Goal: Task Accomplishment & Management: Manage account settings

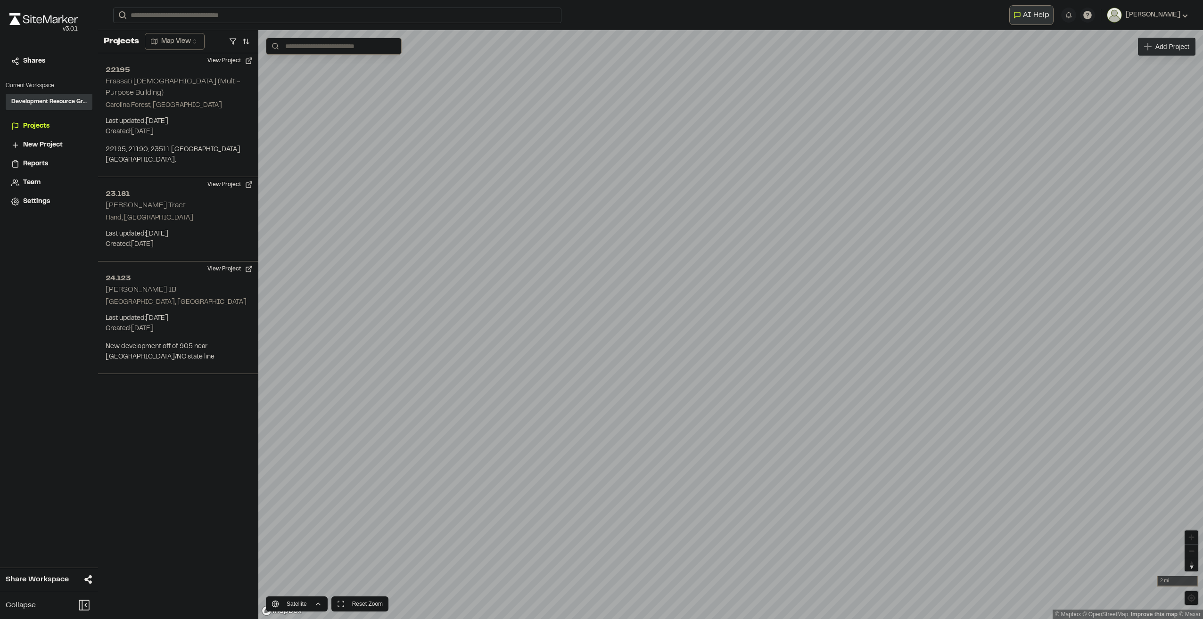
click at [49, 148] on span "New Project" at bounding box center [43, 145] width 40 height 10
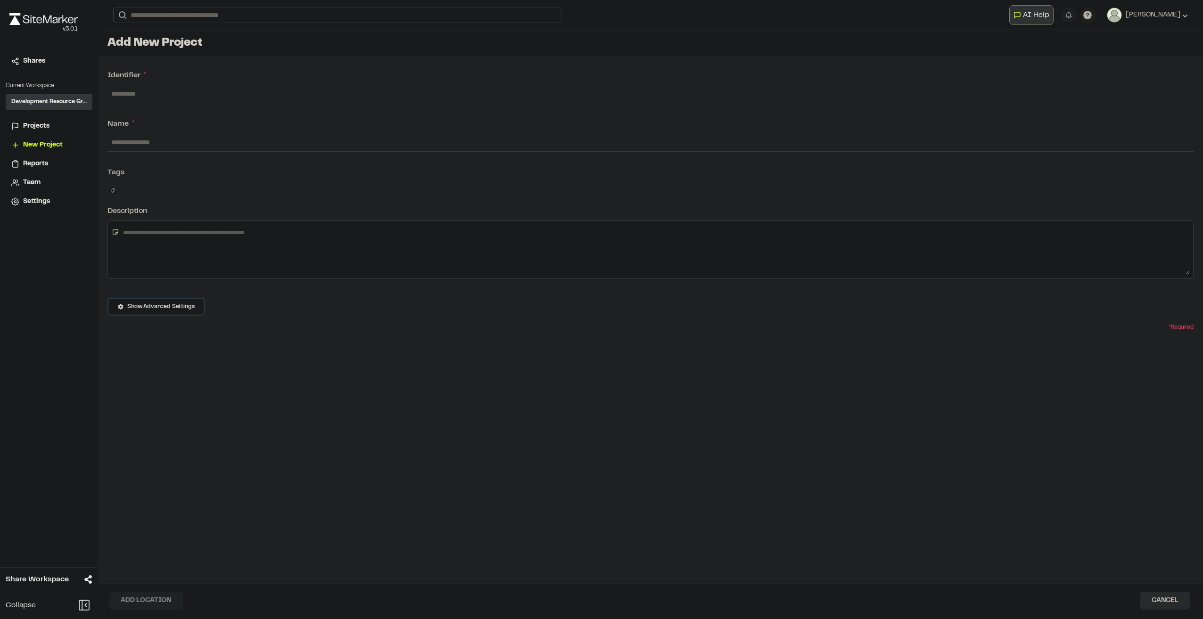
click at [26, 124] on span "Projects" at bounding box center [36, 126] width 26 height 10
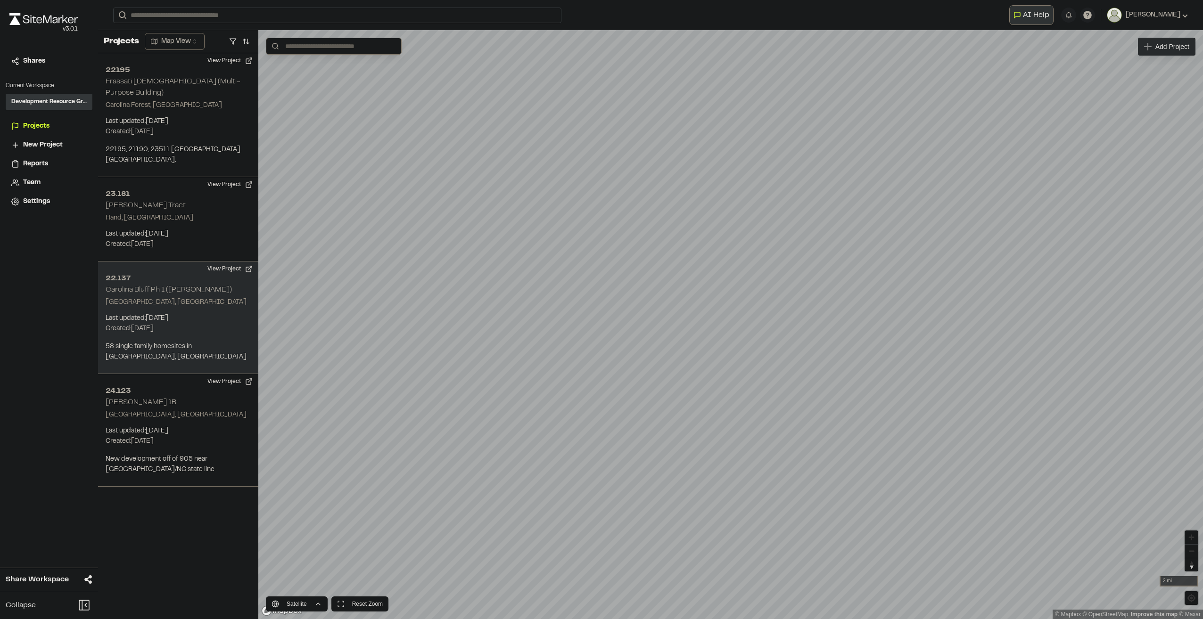
click at [163, 313] on p "Last updated: Sep 18, 2025" at bounding box center [178, 318] width 145 height 10
click at [248, 273] on h2 "22.137" at bounding box center [178, 278] width 145 height 11
click at [249, 262] on button "View Project" at bounding box center [230, 269] width 57 height 15
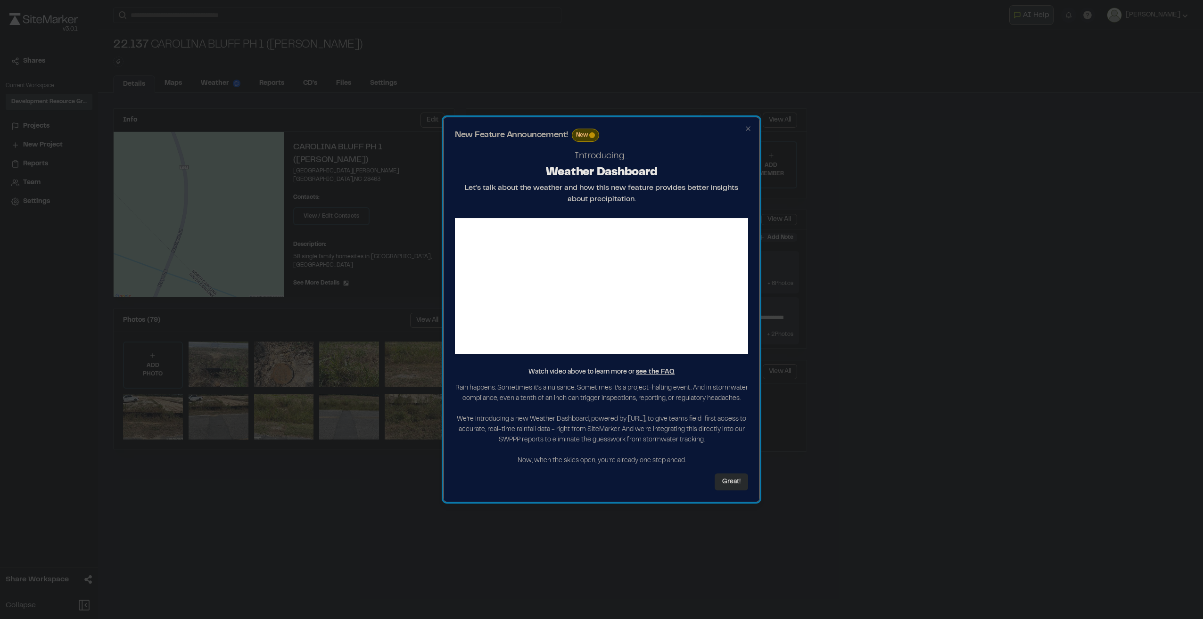
click at [743, 129] on h2 "New Feature Announcement! New" at bounding box center [601, 135] width 293 height 13
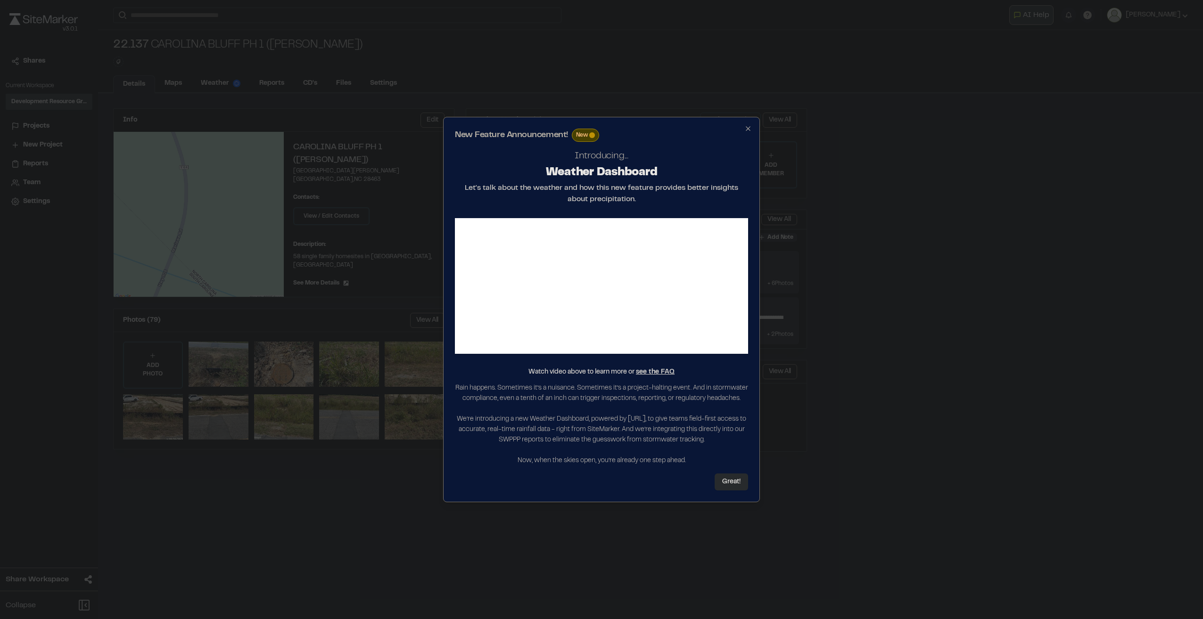
click at [746, 127] on icon "button" at bounding box center [748, 129] width 8 height 8
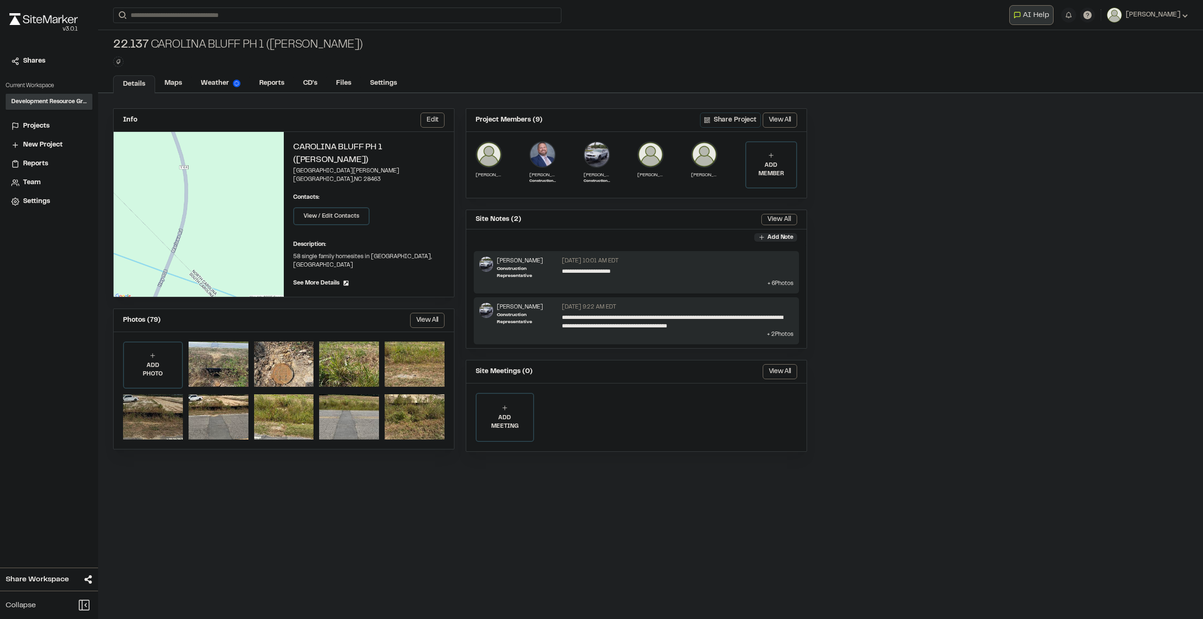
click at [168, 402] on div at bounding box center [153, 417] width 60 height 45
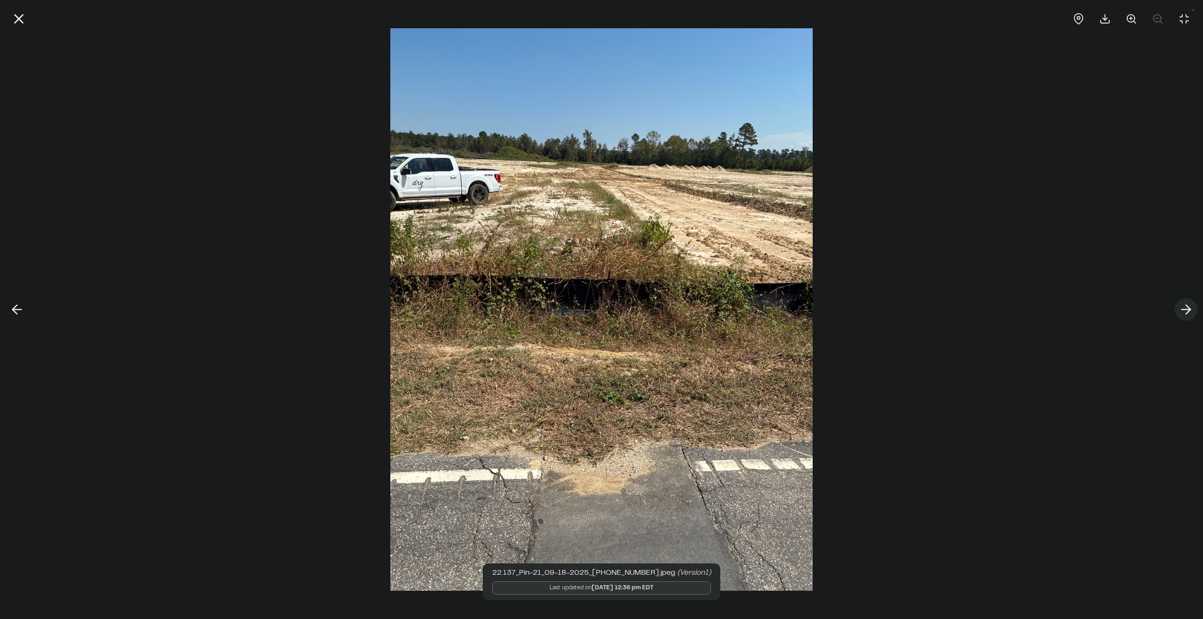
click at [1182, 304] on icon at bounding box center [1185, 310] width 15 height 16
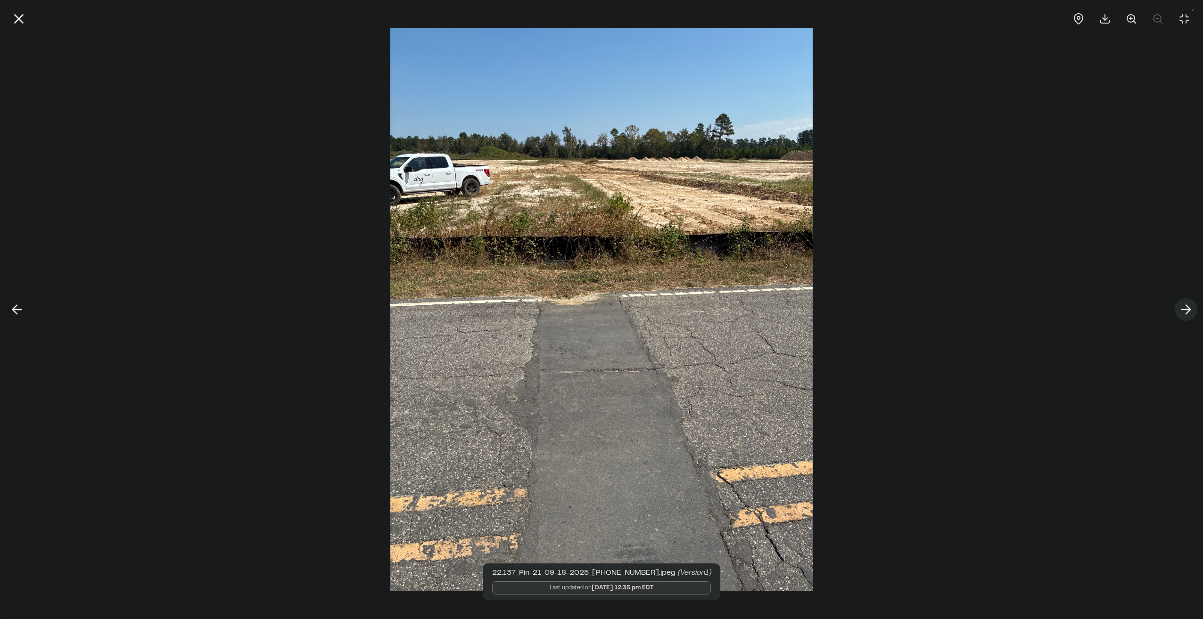
click at [1182, 304] on icon at bounding box center [1185, 310] width 15 height 16
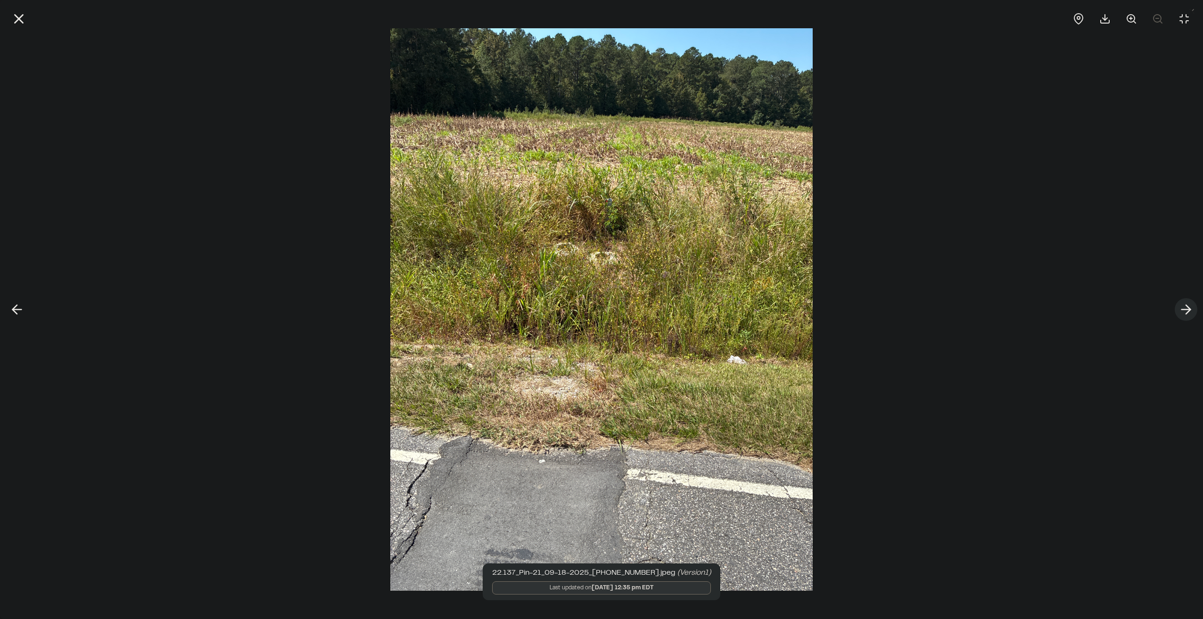
click at [1182, 304] on icon at bounding box center [1185, 310] width 15 height 16
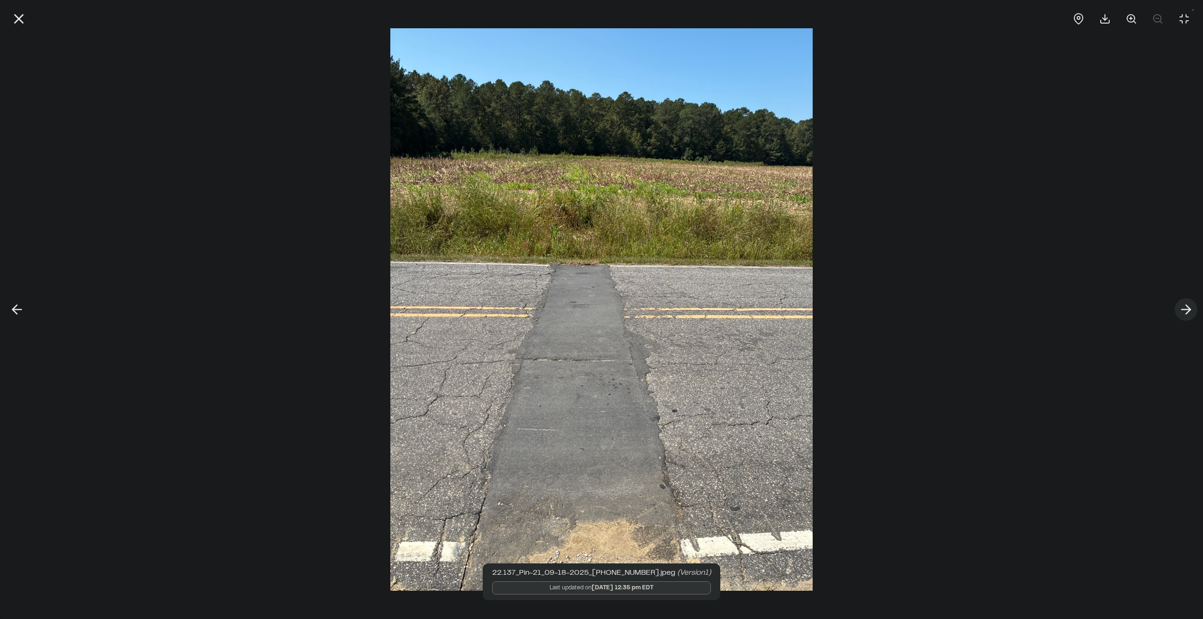
click at [1182, 304] on icon at bounding box center [1185, 310] width 15 height 16
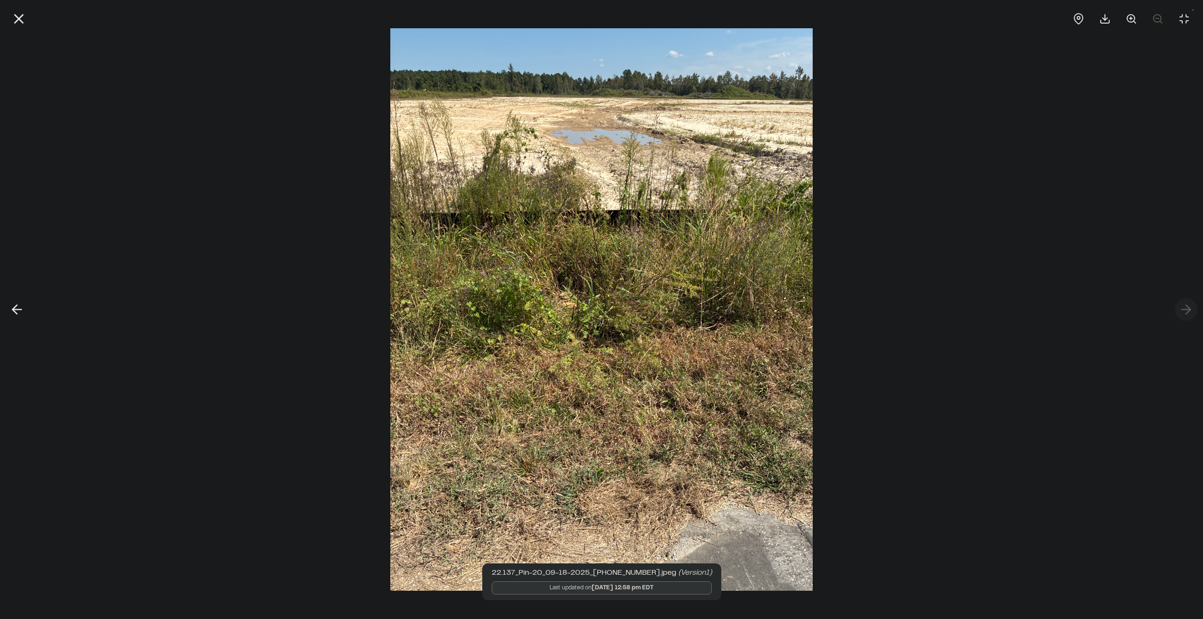
click at [1182, 304] on div at bounding box center [601, 309] width 1203 height 619
click at [1185, 307] on div at bounding box center [601, 309] width 1203 height 619
click at [1181, 23] on icon at bounding box center [1183, 18] width 11 height 11
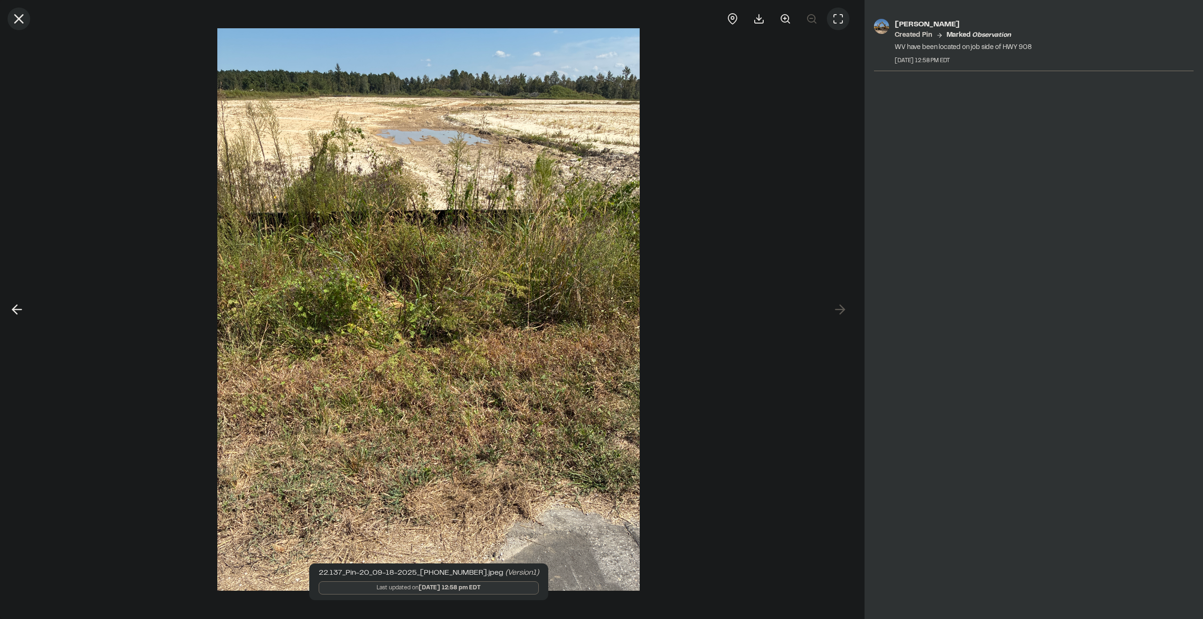
click at [16, 22] on line at bounding box center [19, 19] width 8 height 8
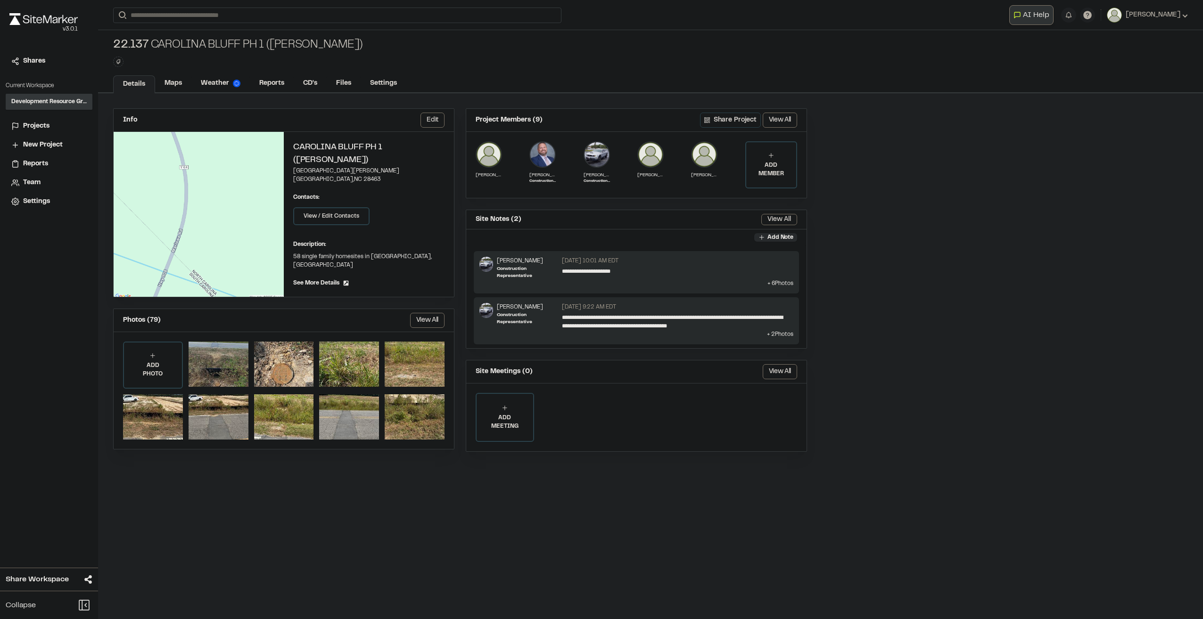
click at [227, 342] on div at bounding box center [219, 364] width 60 height 45
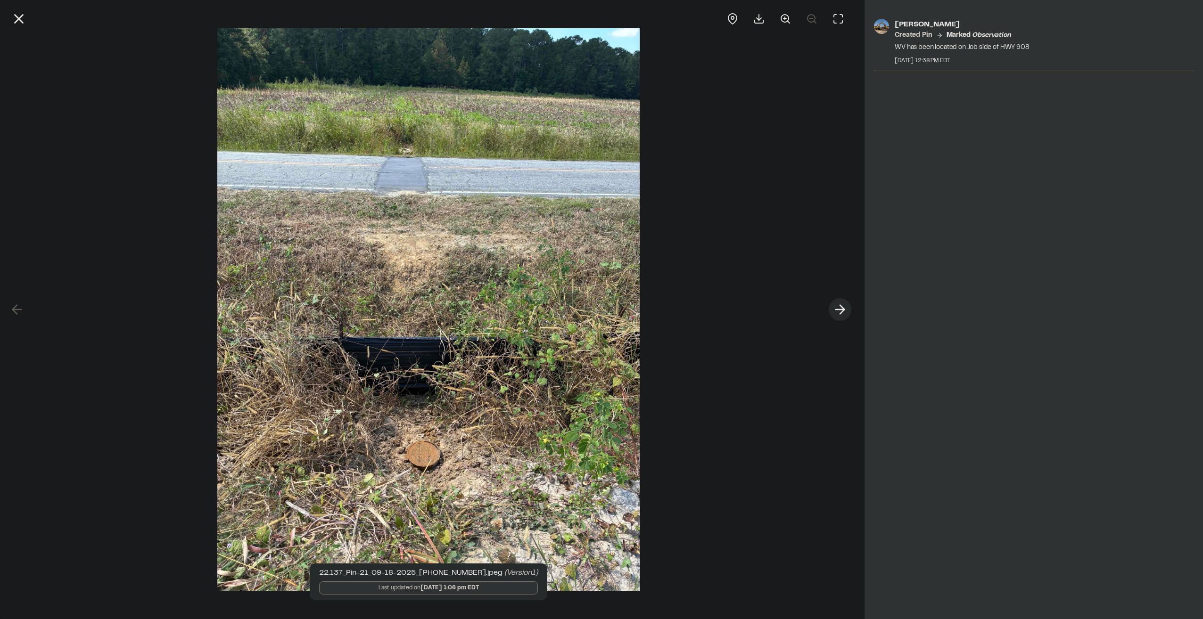
click at [835, 303] on icon at bounding box center [839, 310] width 15 height 16
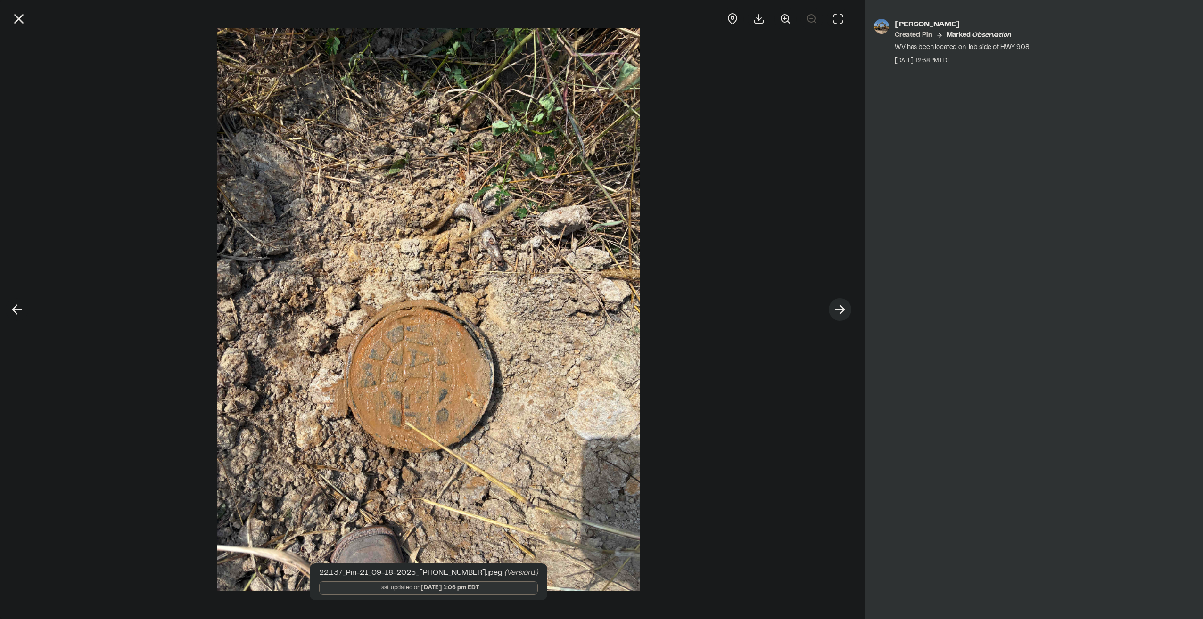
click at [831, 303] on button at bounding box center [840, 309] width 23 height 23
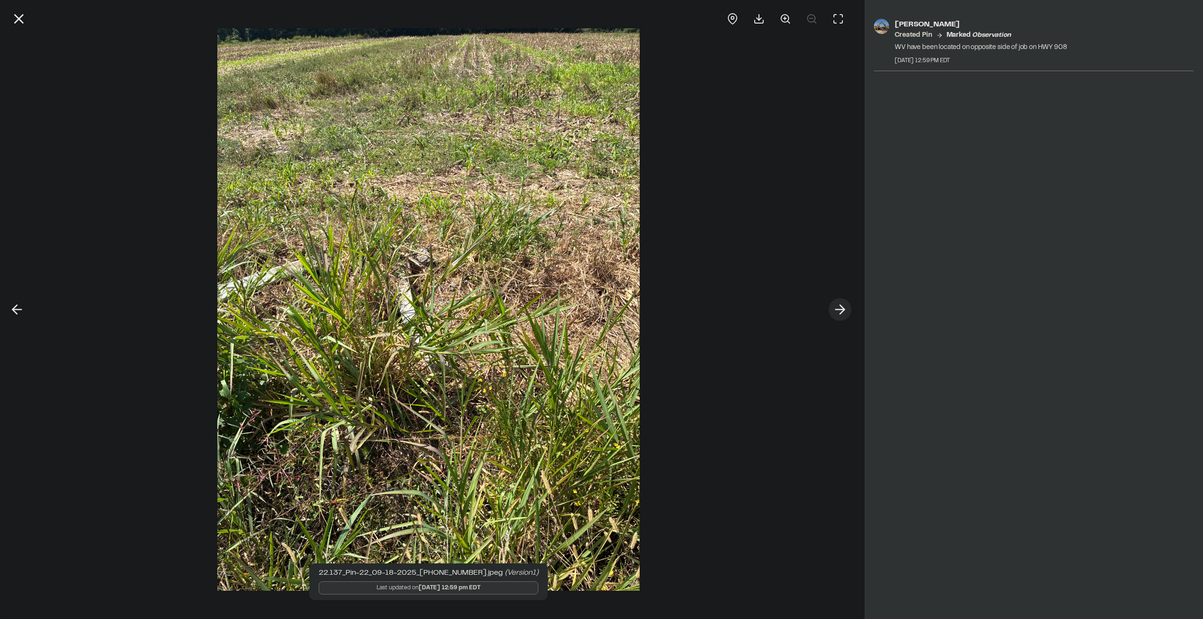
click at [831, 303] on button at bounding box center [840, 309] width 23 height 23
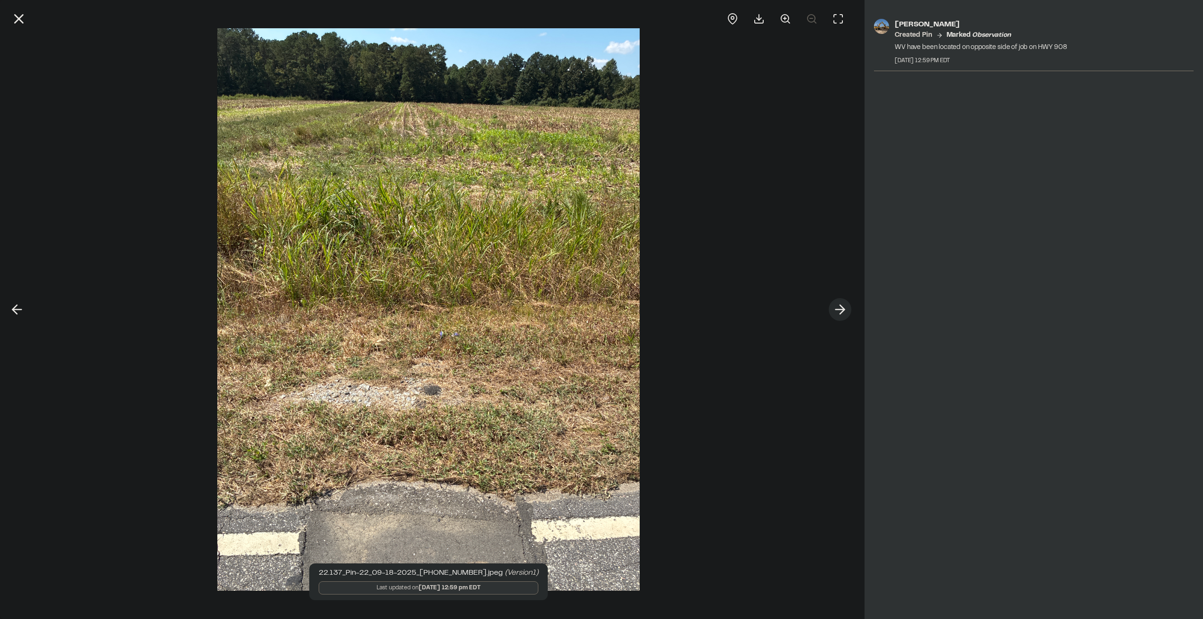
click at [831, 303] on button at bounding box center [840, 309] width 23 height 23
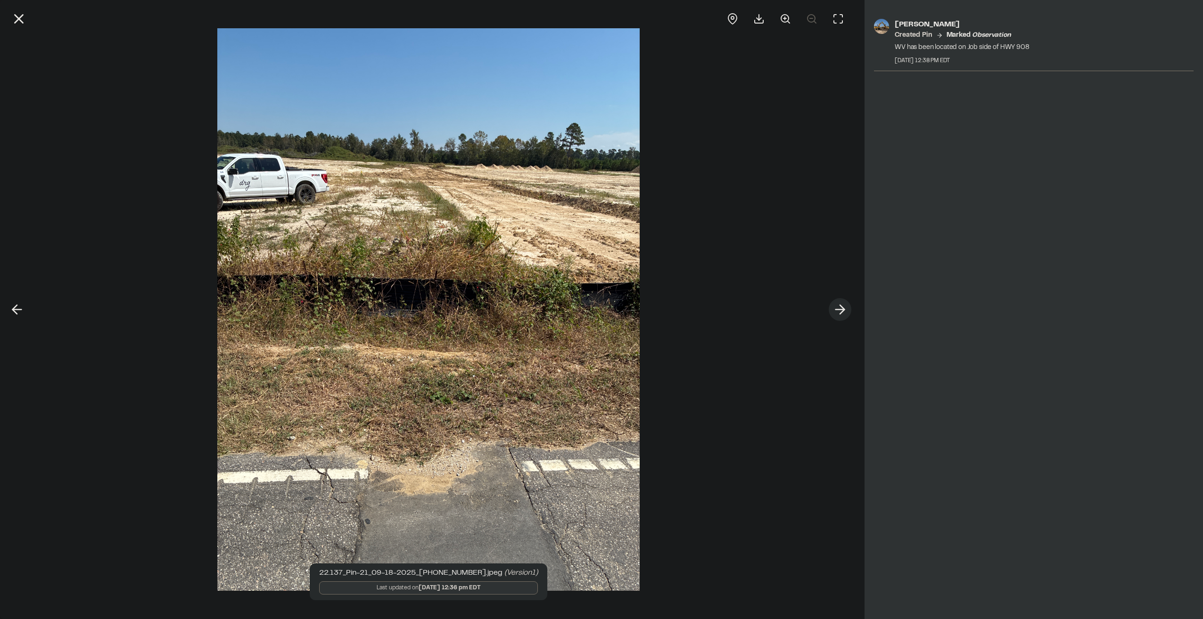
click at [831, 303] on button at bounding box center [840, 309] width 23 height 23
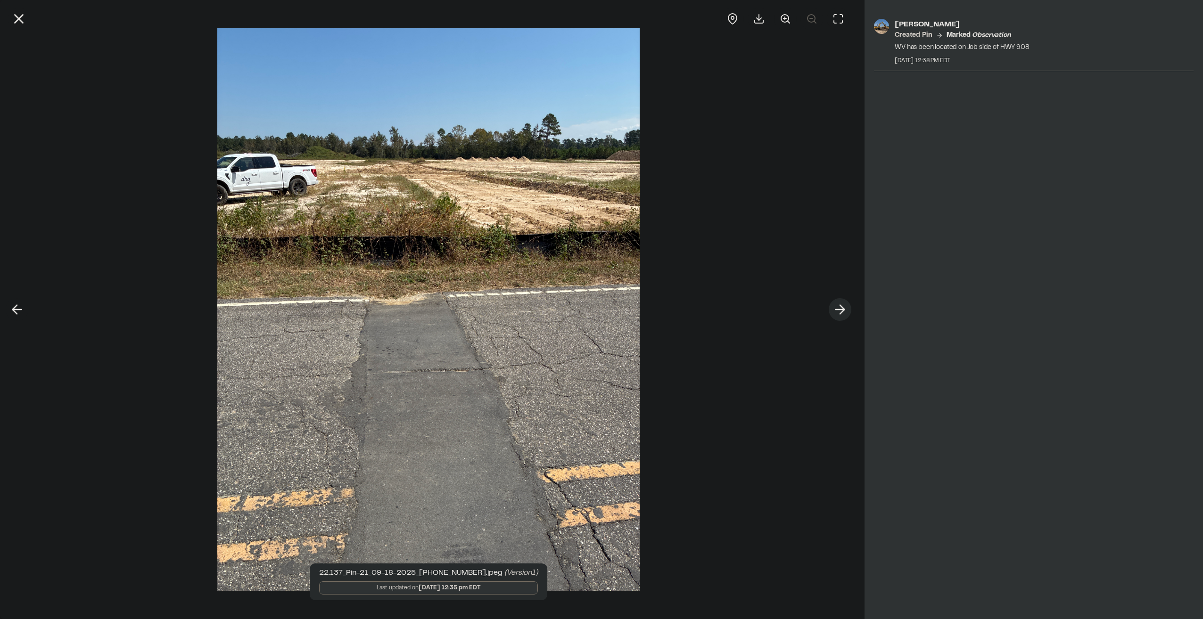
click at [840, 306] on polyline at bounding box center [842, 309] width 4 height 9
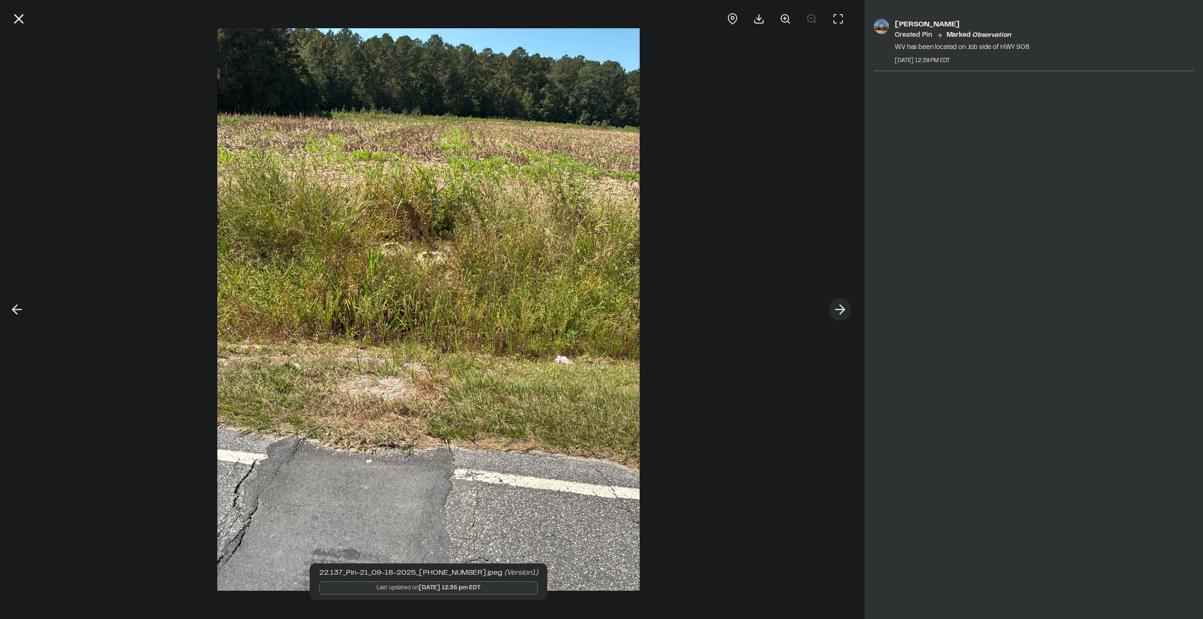
click at [840, 306] on polyline at bounding box center [842, 309] width 4 height 9
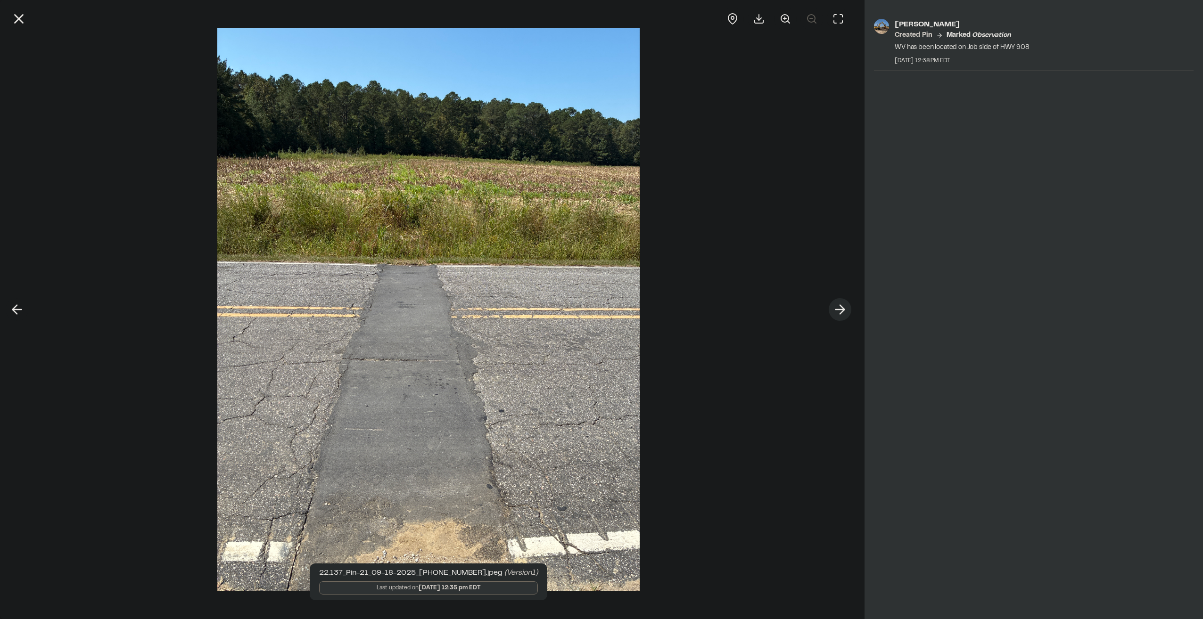
click at [840, 306] on icon at bounding box center [839, 310] width 15 height 16
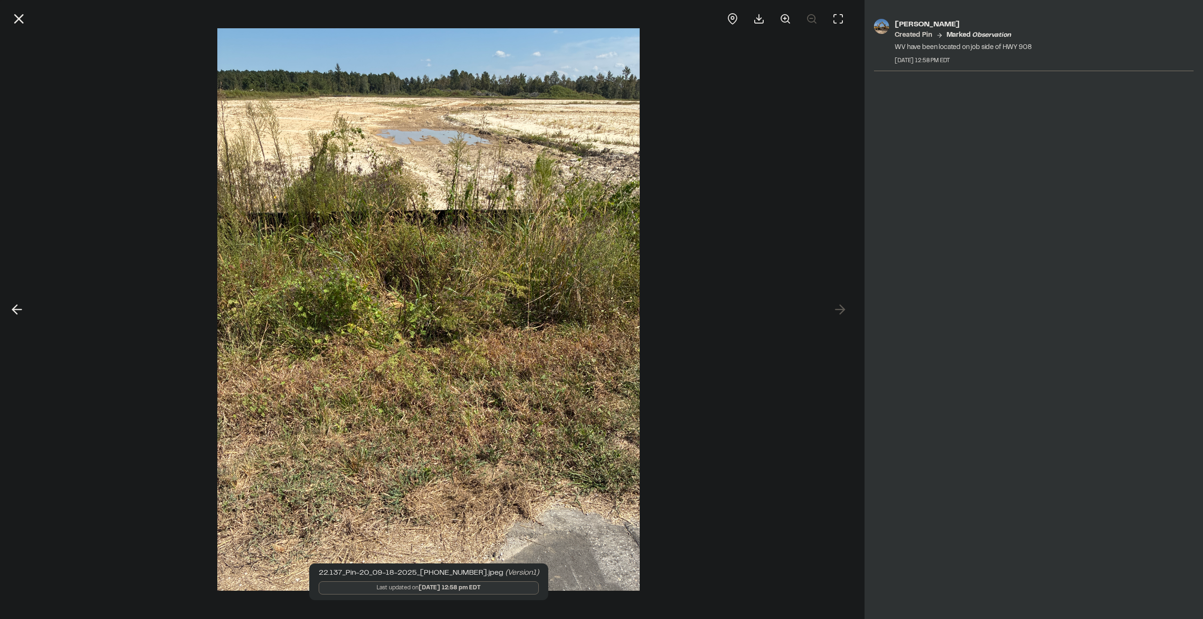
click at [838, 310] on div at bounding box center [428, 309] width 857 height 619
click at [25, 23] on icon at bounding box center [19, 19] width 16 height 16
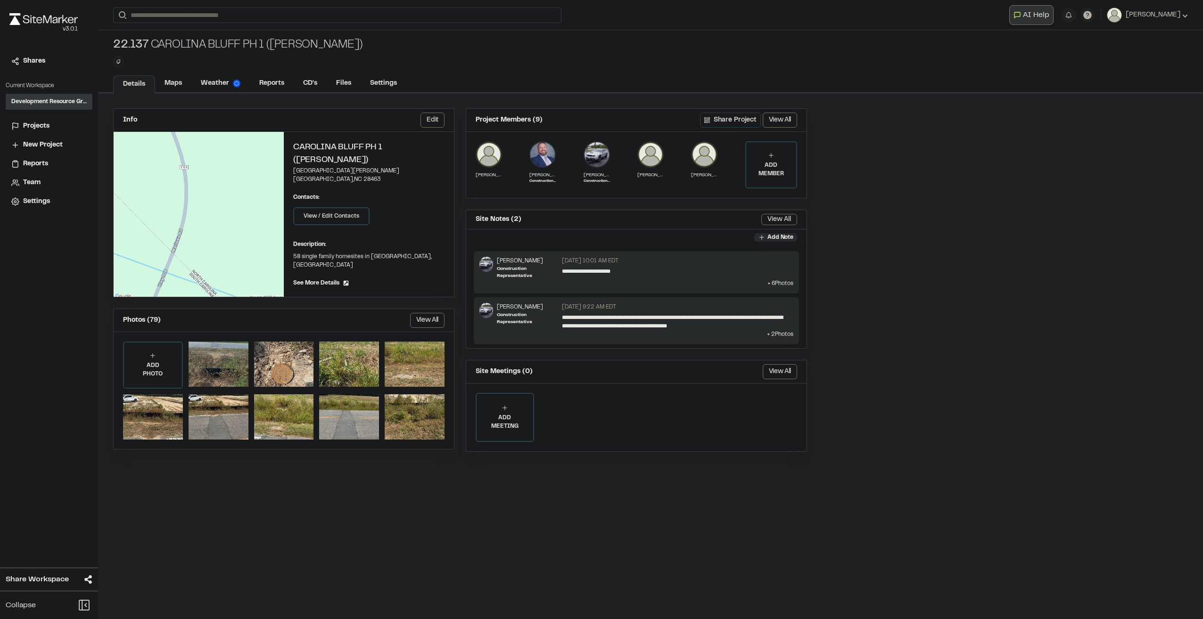
click at [215, 351] on div at bounding box center [219, 364] width 60 height 45
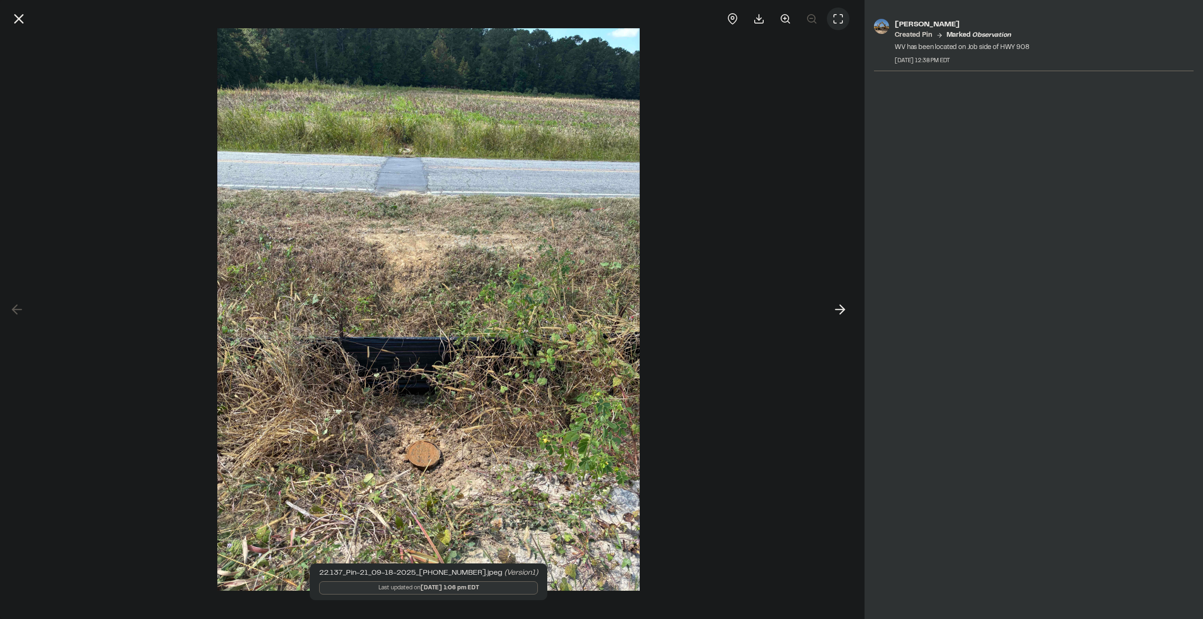
click at [834, 21] on icon at bounding box center [838, 19] width 8 height 8
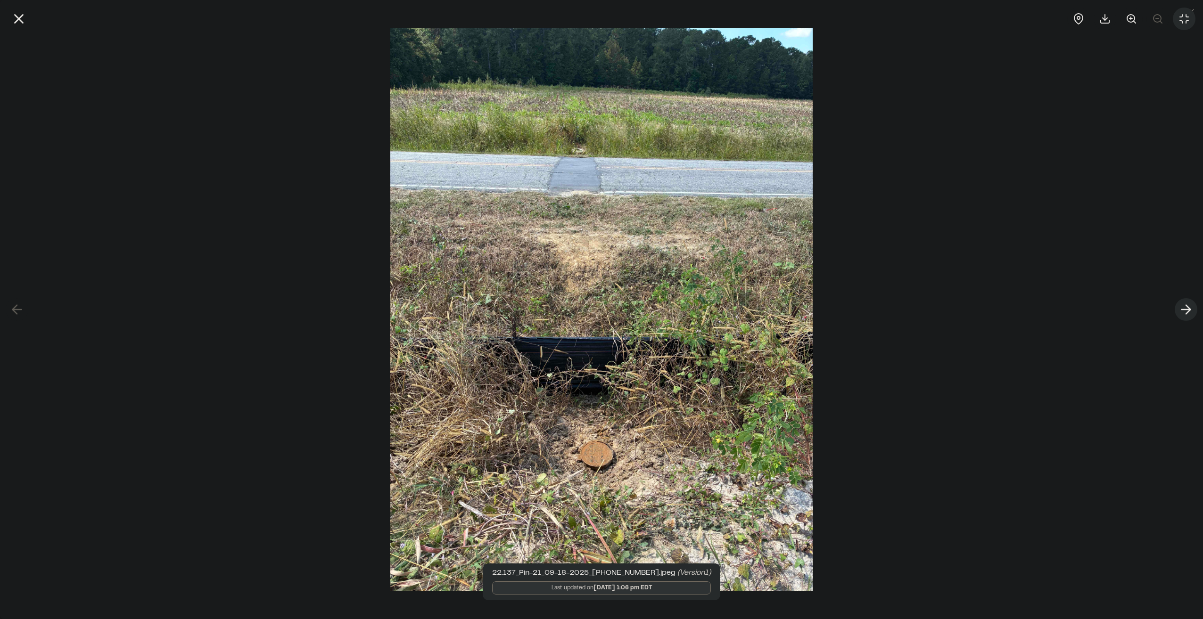
click at [1183, 312] on icon at bounding box center [1185, 310] width 15 height 16
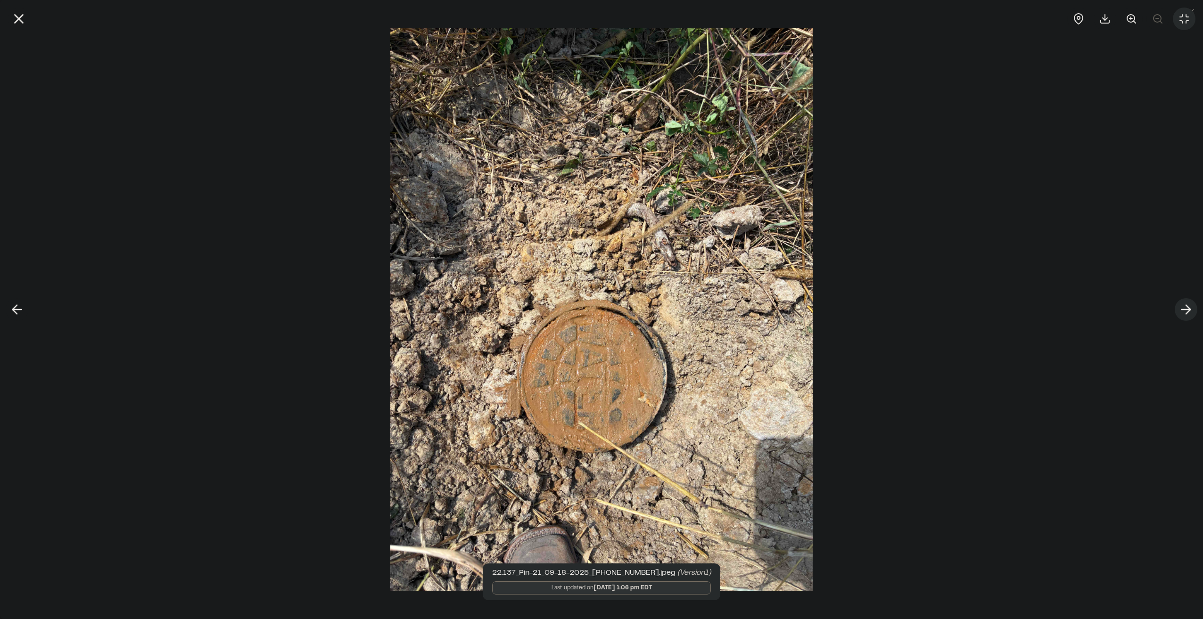
click at [1183, 312] on icon at bounding box center [1185, 310] width 15 height 16
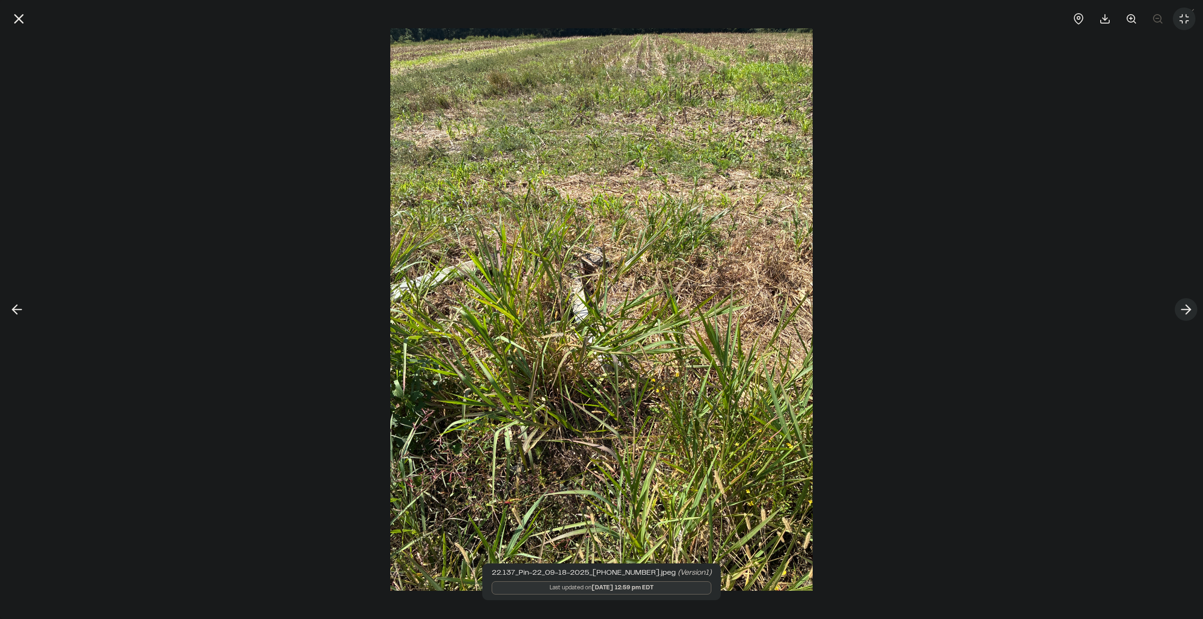
click at [1183, 312] on icon at bounding box center [1185, 310] width 15 height 16
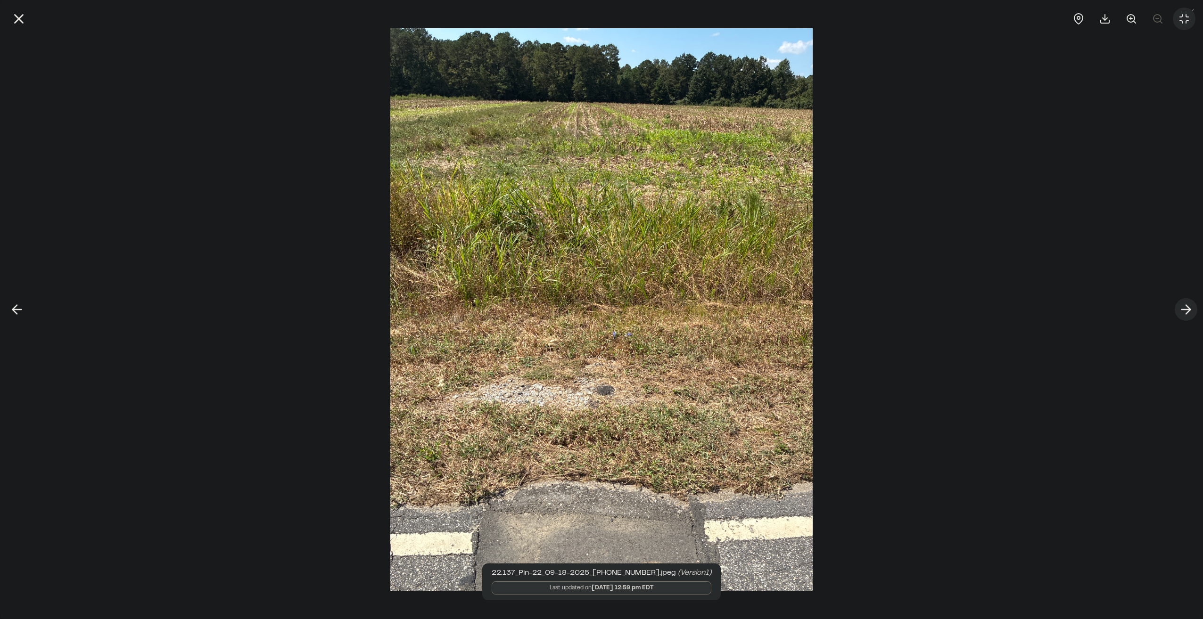
click at [1183, 312] on icon at bounding box center [1185, 310] width 15 height 16
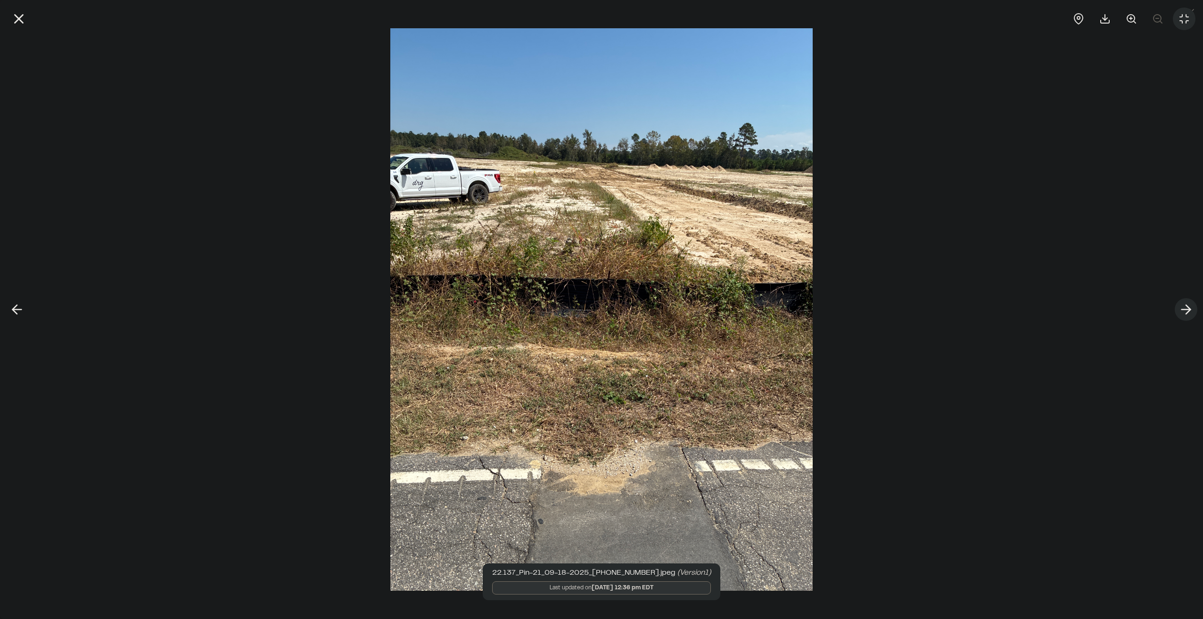
click at [1183, 312] on icon at bounding box center [1185, 310] width 15 height 16
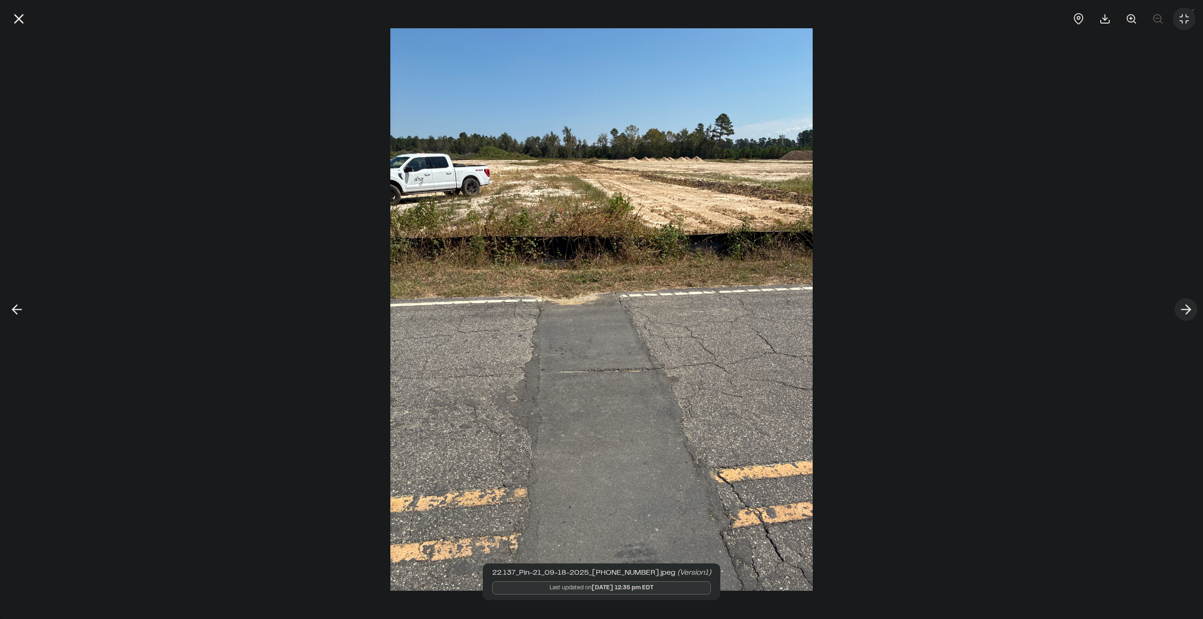
click at [1183, 308] on icon at bounding box center [1185, 310] width 15 height 16
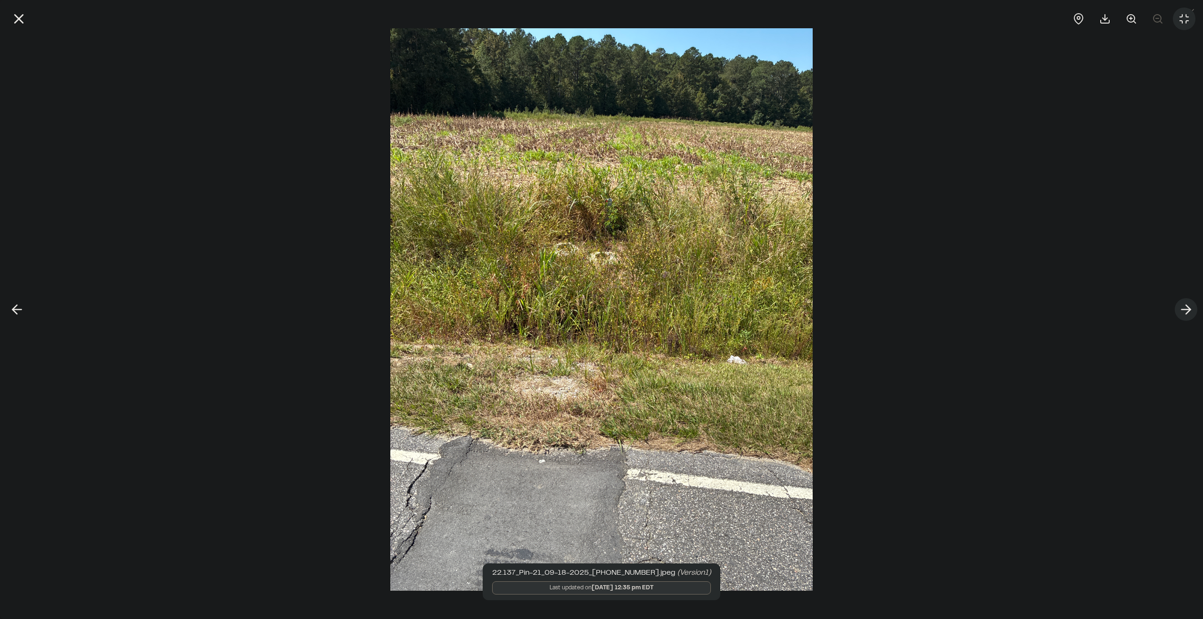
click at [1178, 309] on button at bounding box center [1186, 309] width 23 height 23
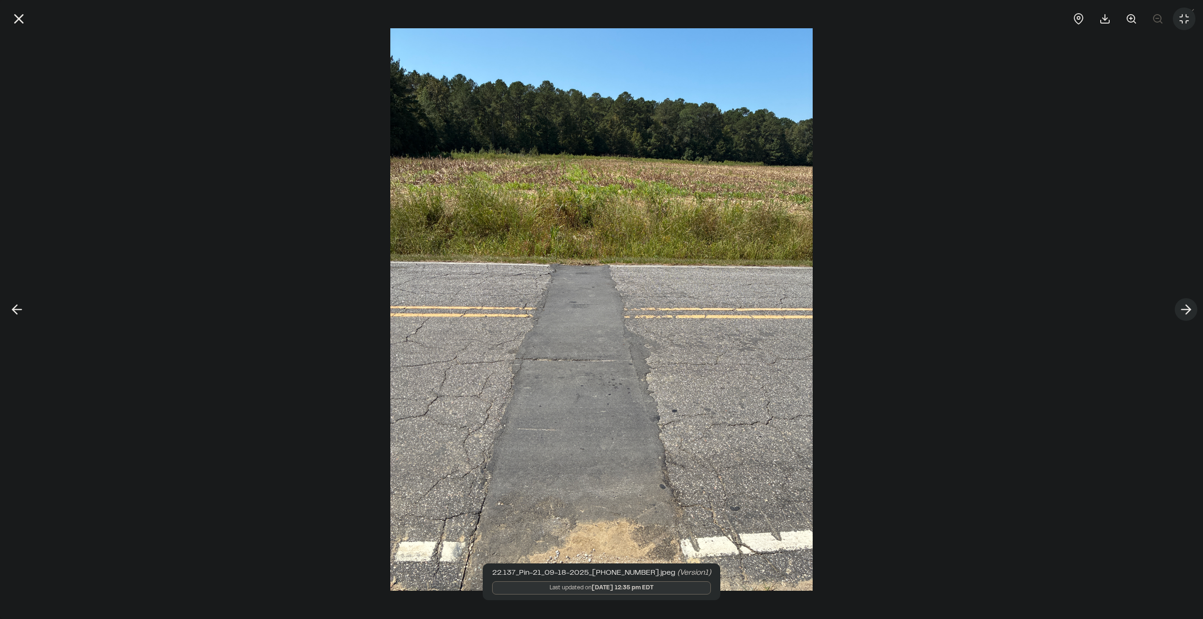
click at [1180, 310] on icon at bounding box center [1185, 310] width 15 height 16
